Goal: Find specific page/section

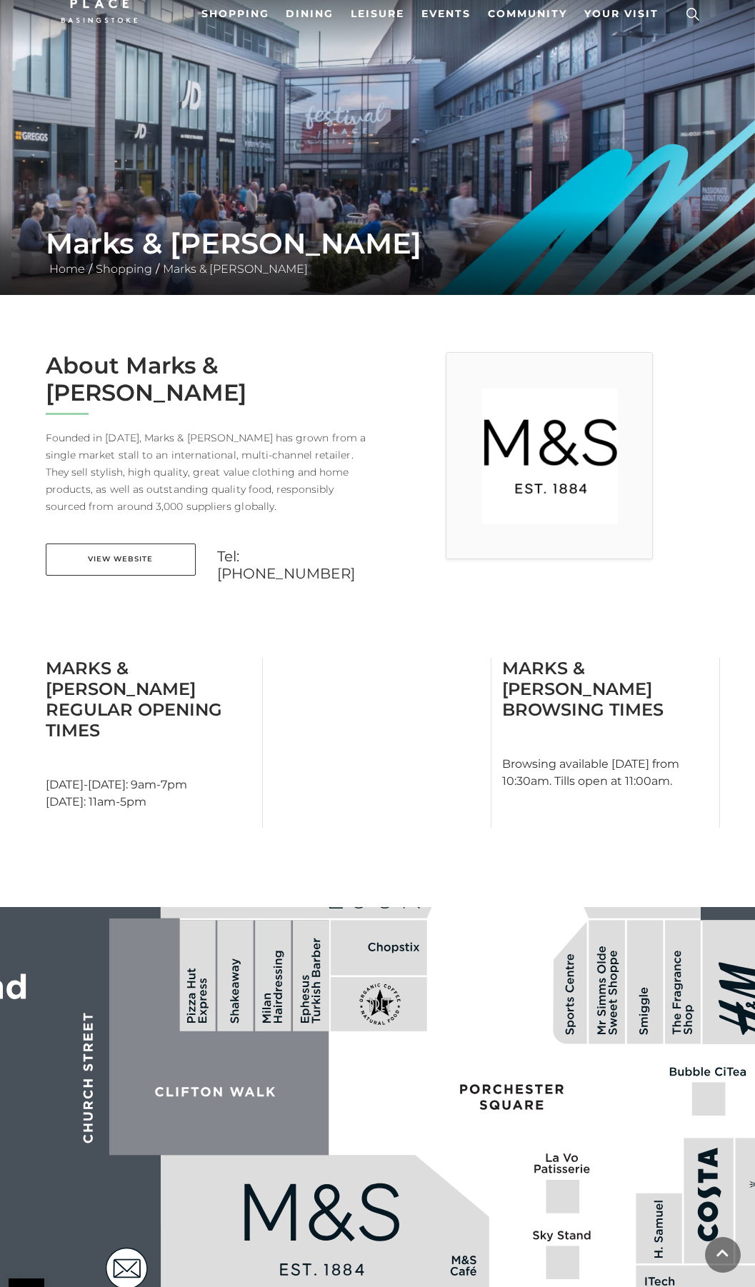
scroll to position [286, 0]
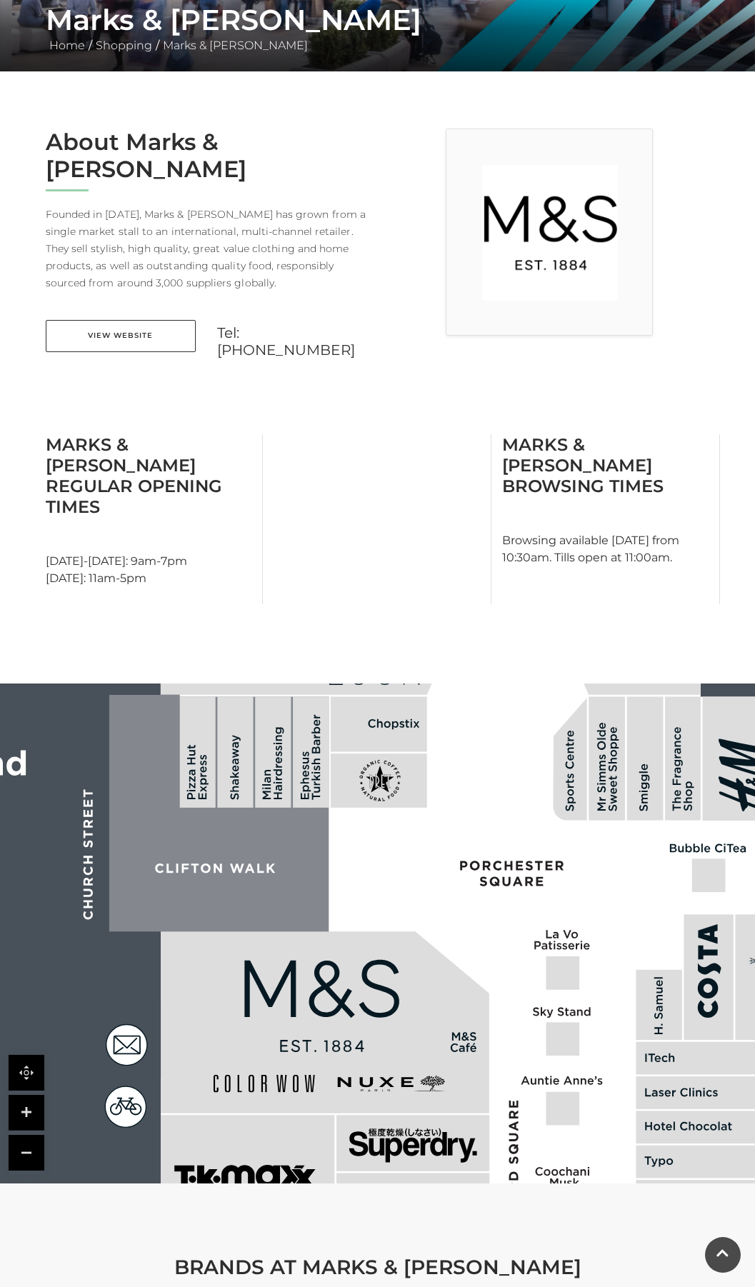
drag, startPoint x: 47, startPoint y: 507, endPoint x: 245, endPoint y: 512, distance: 197.9
click at [245, 512] on div "Marks & [PERSON_NAME] Regular Opening Times [DATE]-[DATE]: 9am-7pm [DATE]: 11am…" at bounding box center [149, 519] width 229 height 170
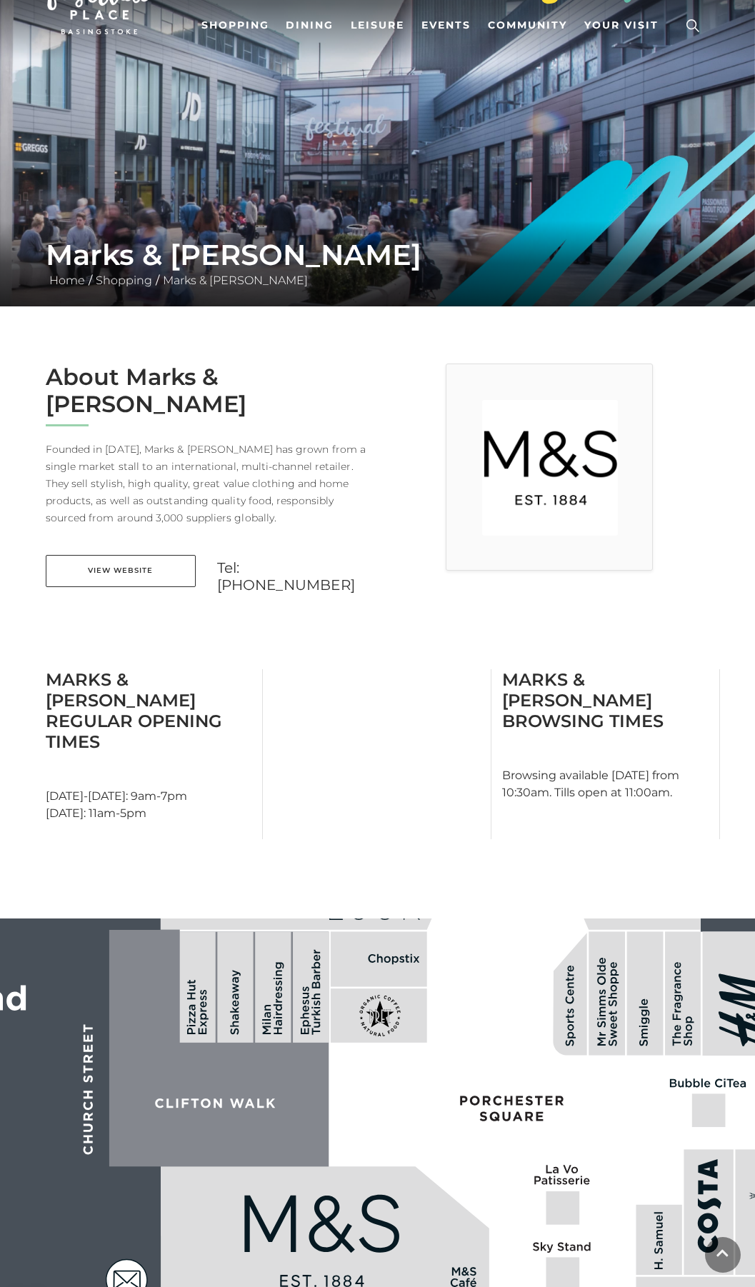
scroll to position [0, 0]
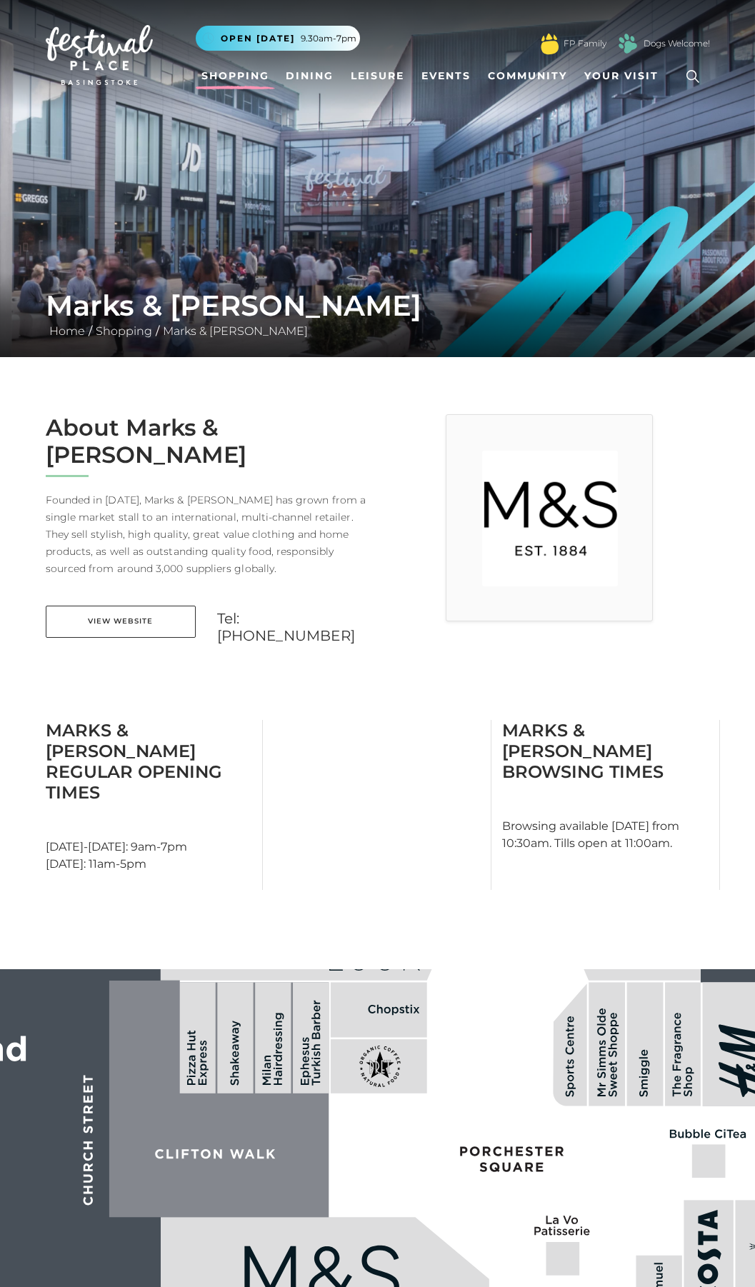
click at [246, 77] on link "Shopping" at bounding box center [235, 76] width 79 height 26
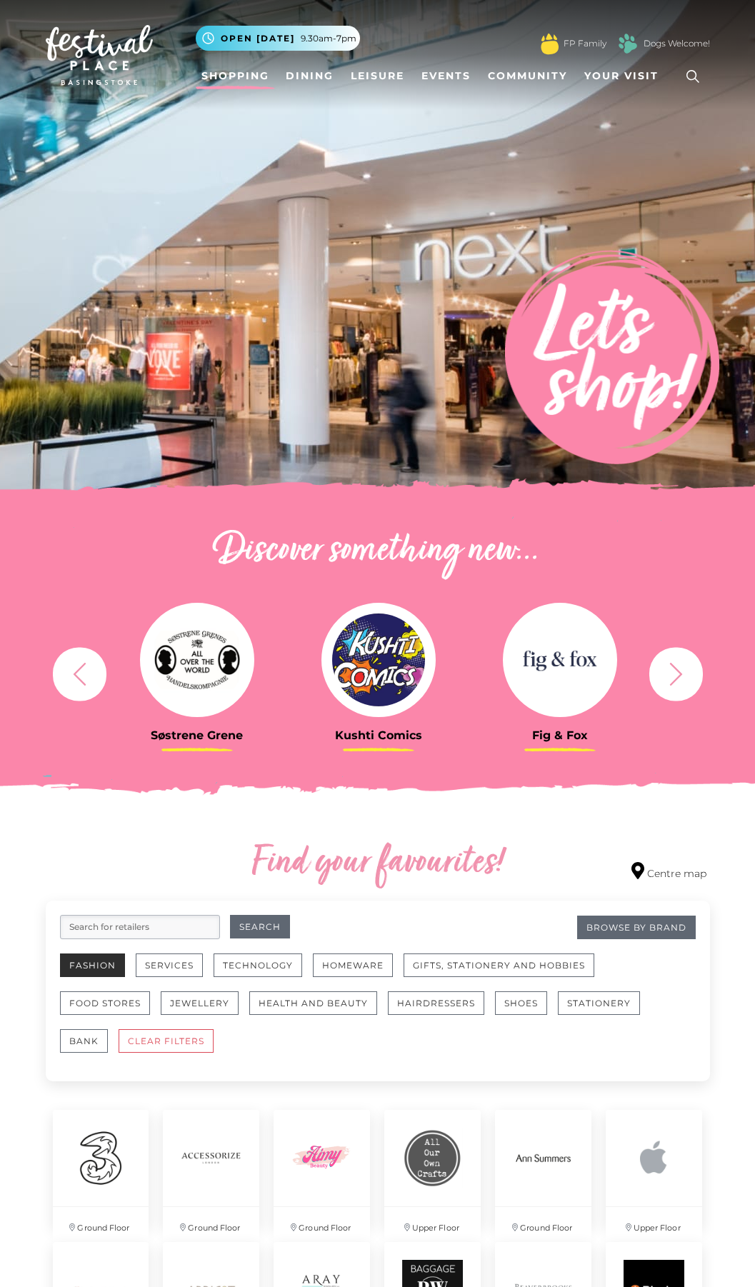
click at [104, 974] on button "Fashion" at bounding box center [92, 965] width 65 height 24
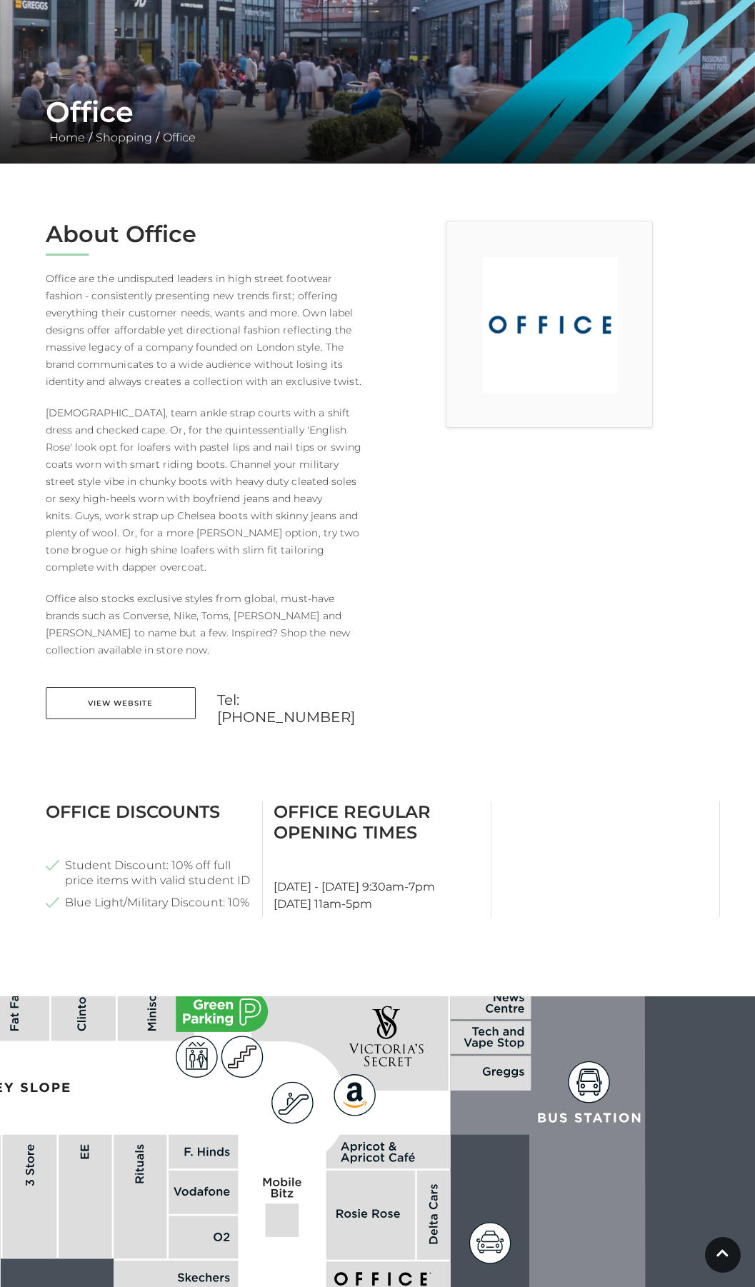
scroll to position [214, 0]
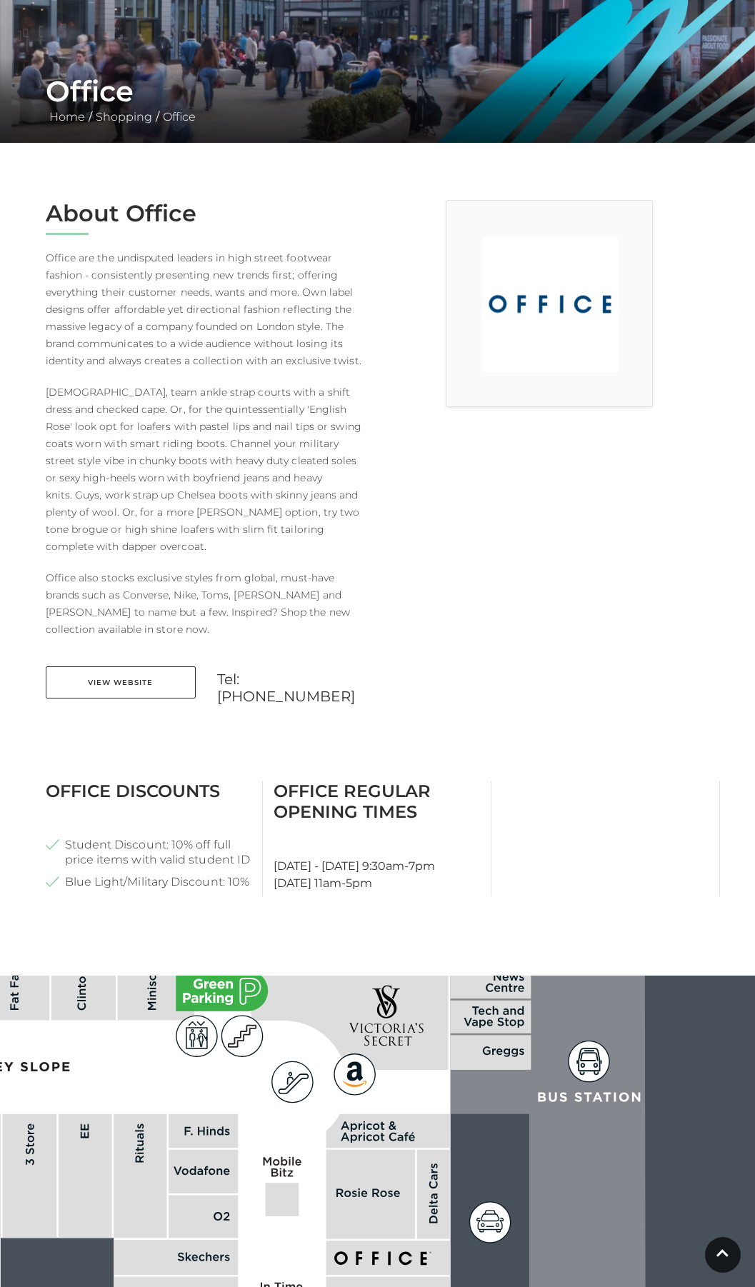
drag, startPoint x: 280, startPoint y: 849, endPoint x: 491, endPoint y: 838, distance: 210.9
click at [491, 838] on div "Office Regular Opening Times Monday - Saturday 9:30am-7pm Sunday 11am-5pm" at bounding box center [377, 839] width 229 height 116
